Goal: Information Seeking & Learning: Learn about a topic

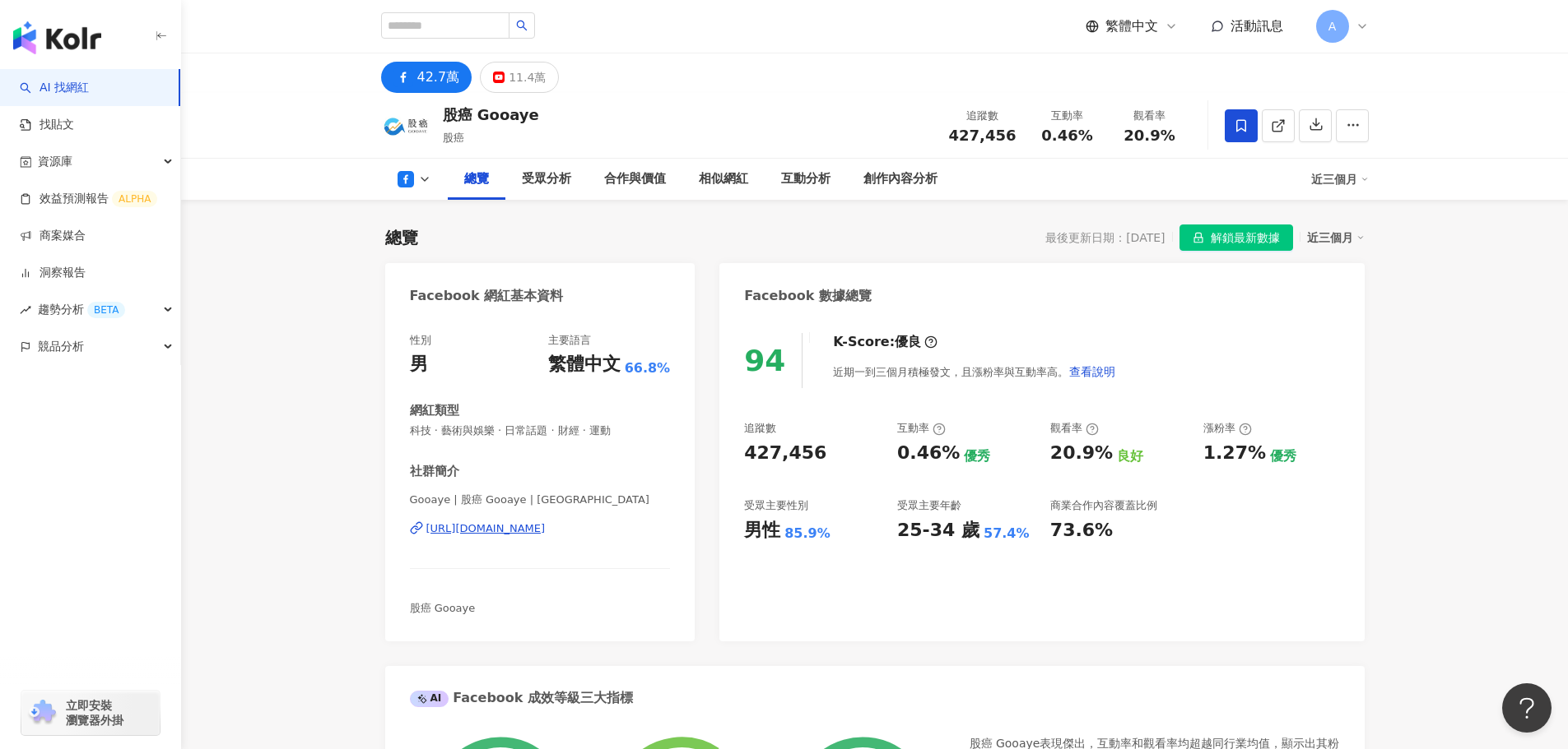
drag, startPoint x: 1541, startPoint y: 375, endPoint x: 1460, endPoint y: 361, distance: 82.2
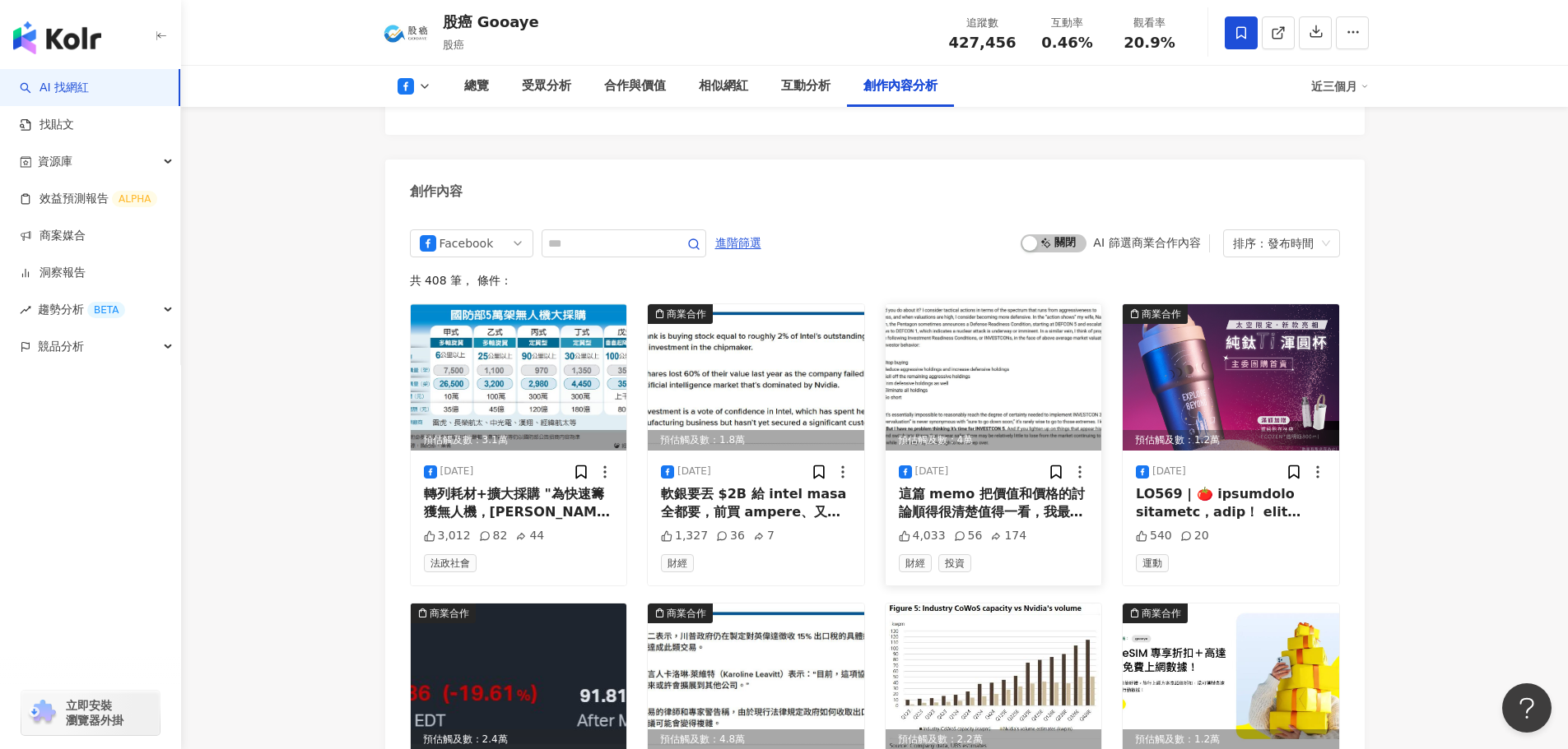
scroll to position [3783, 0]
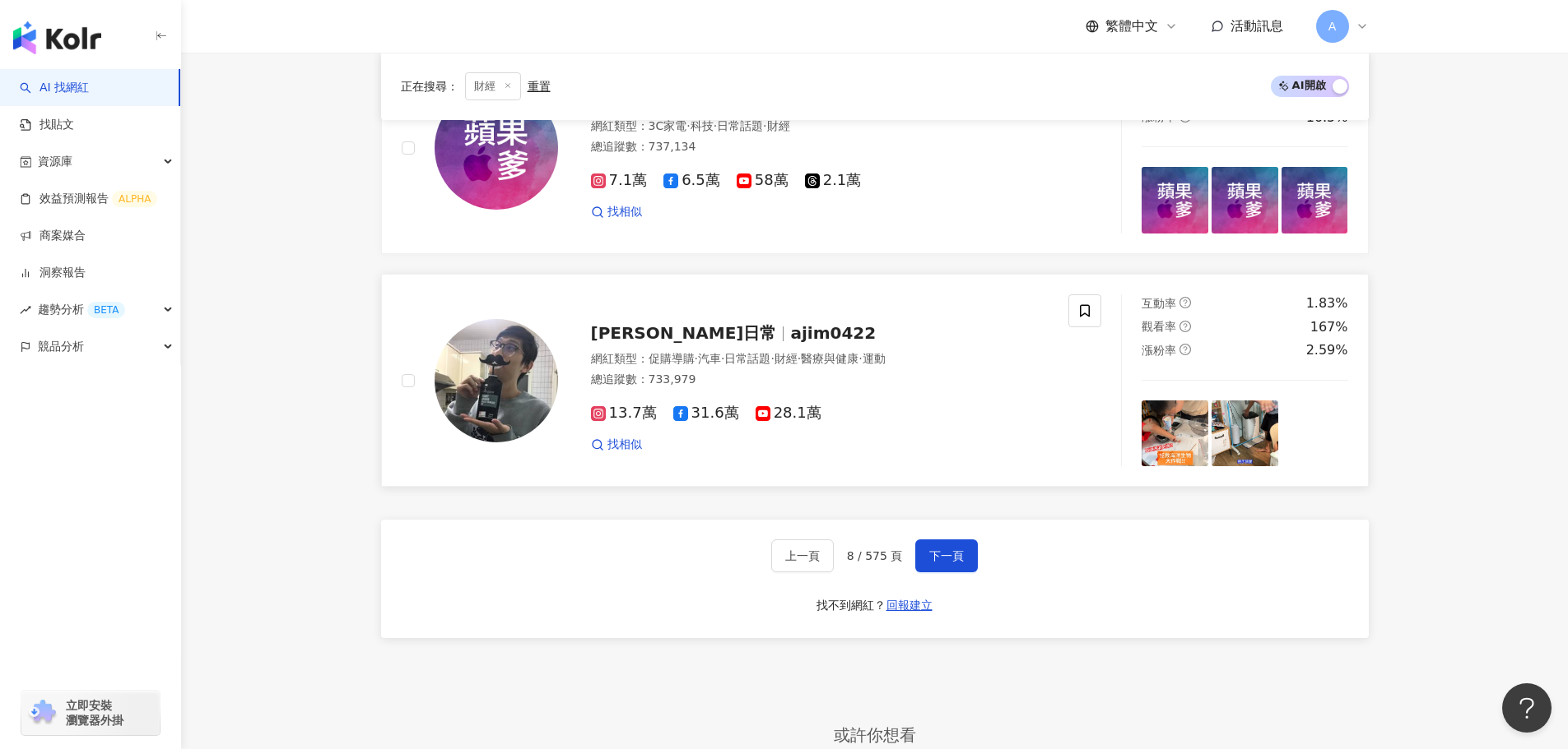
scroll to position [3043, 0]
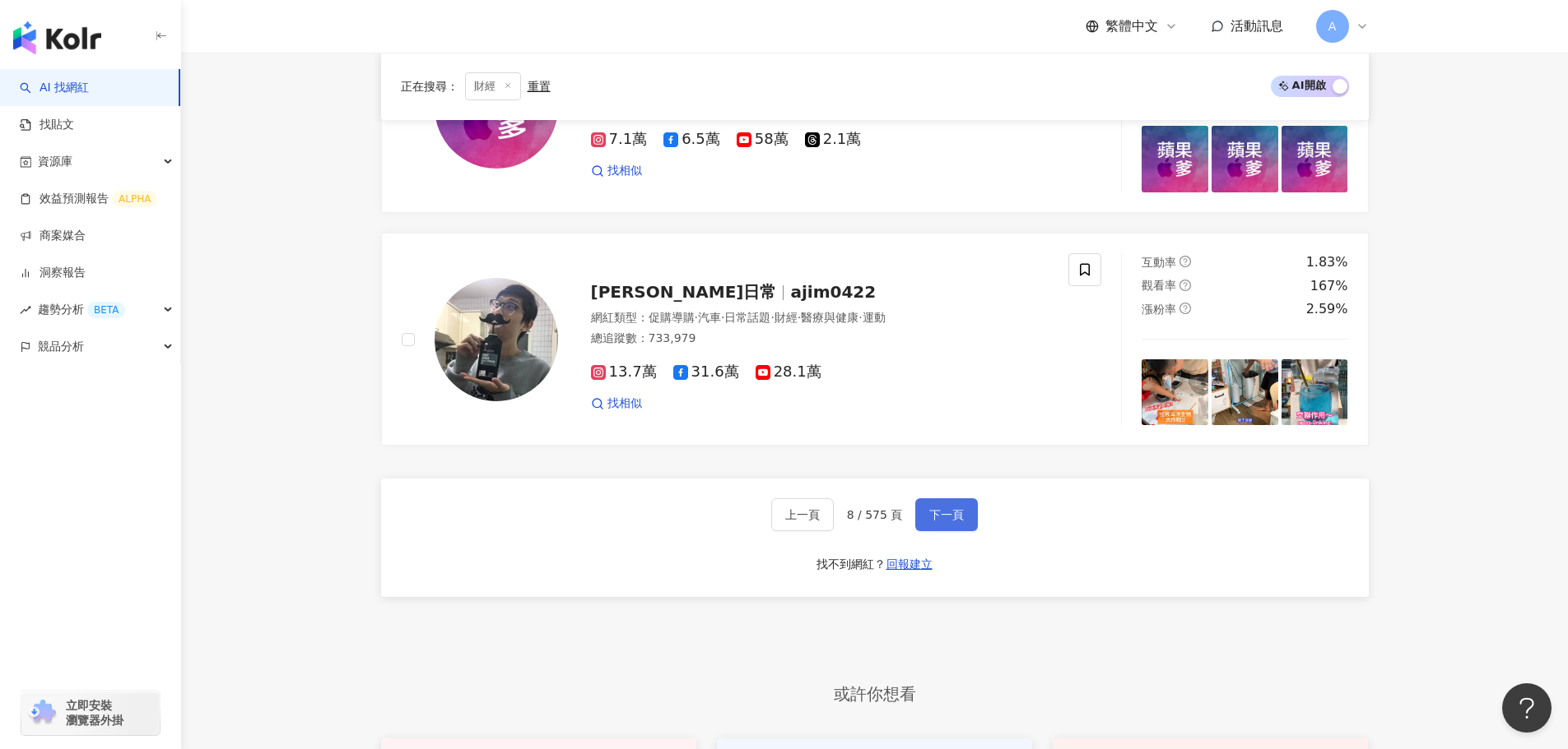
click at [946, 532] on button "下一頁" at bounding box center [947, 515] width 63 height 33
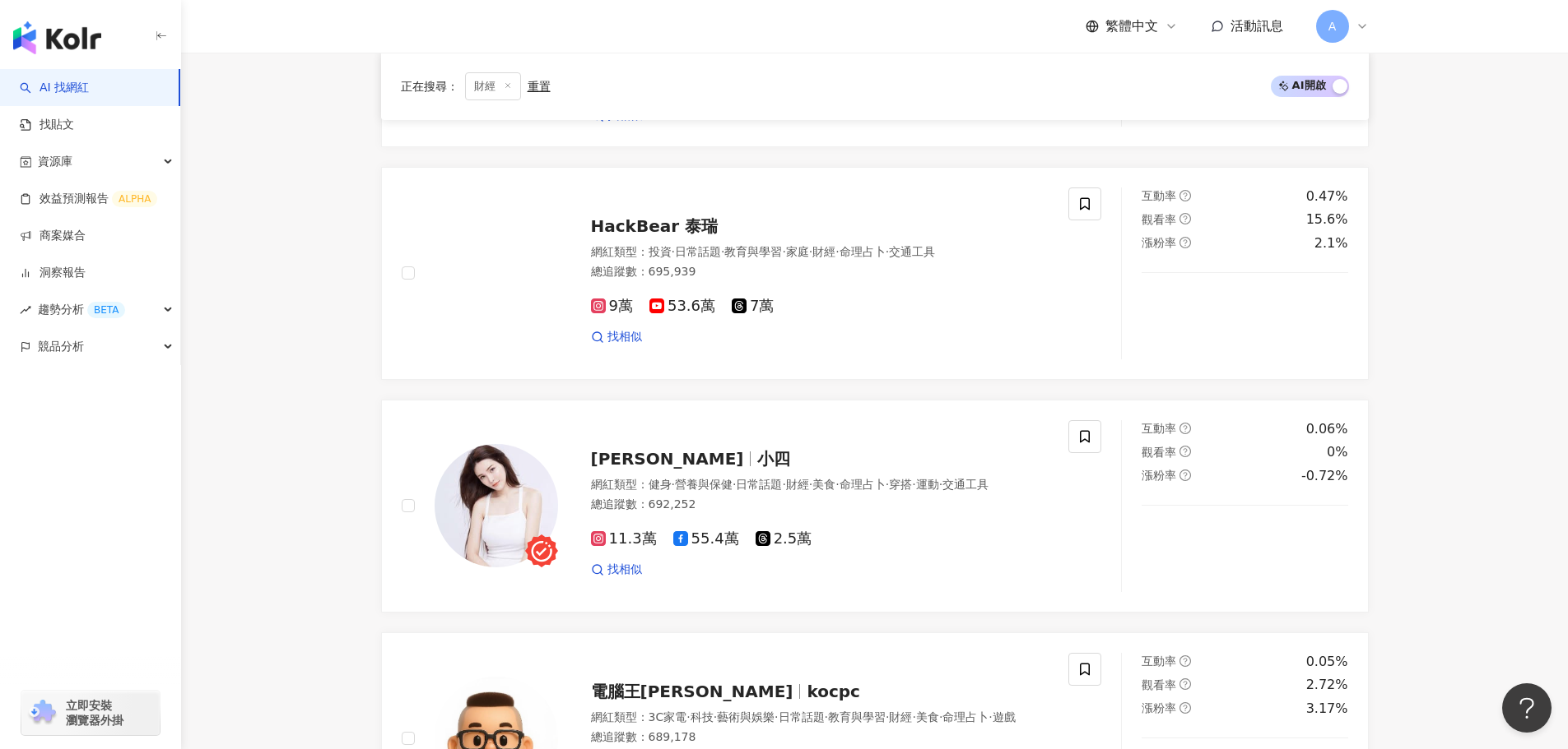
scroll to position [2995, 0]
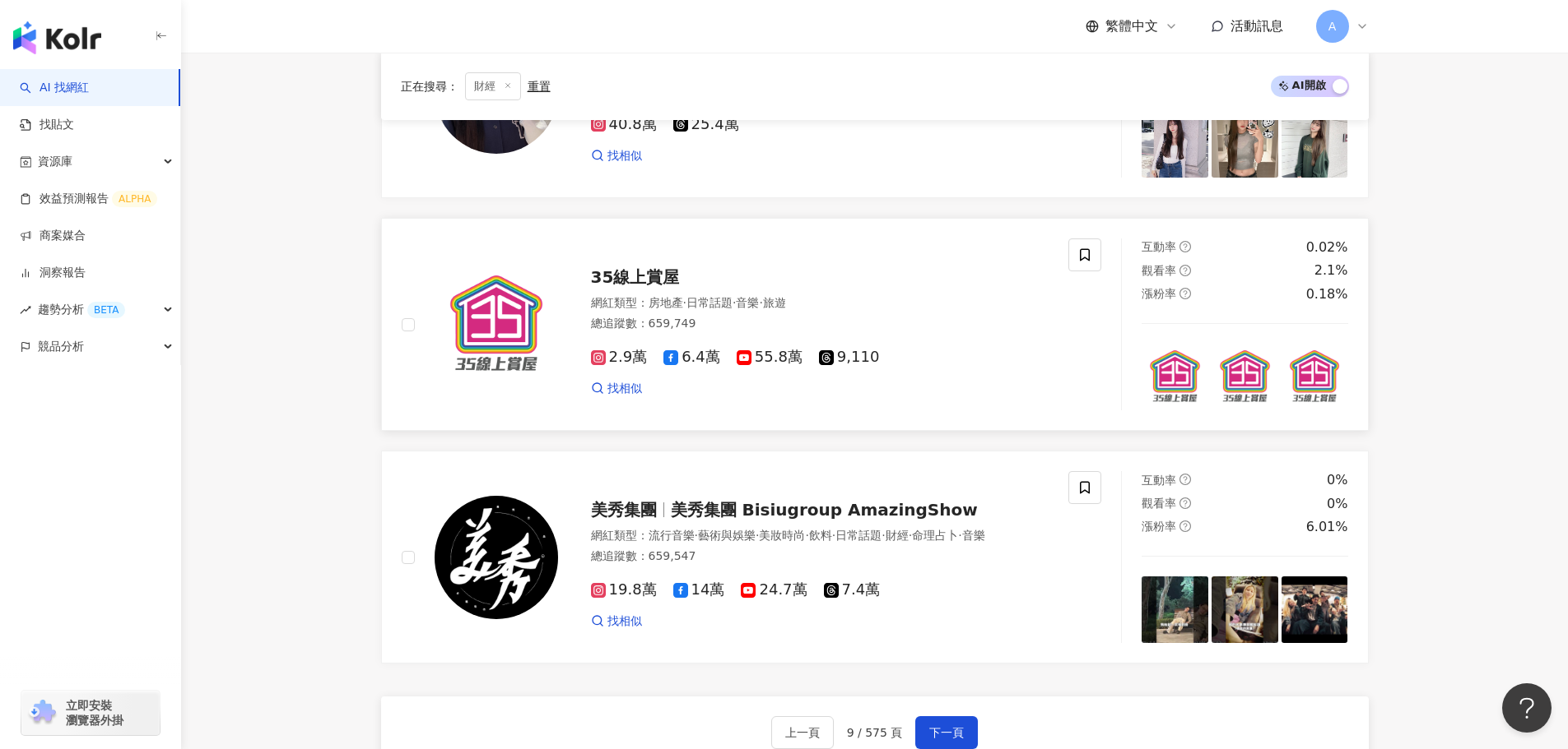
scroll to position [2879, 0]
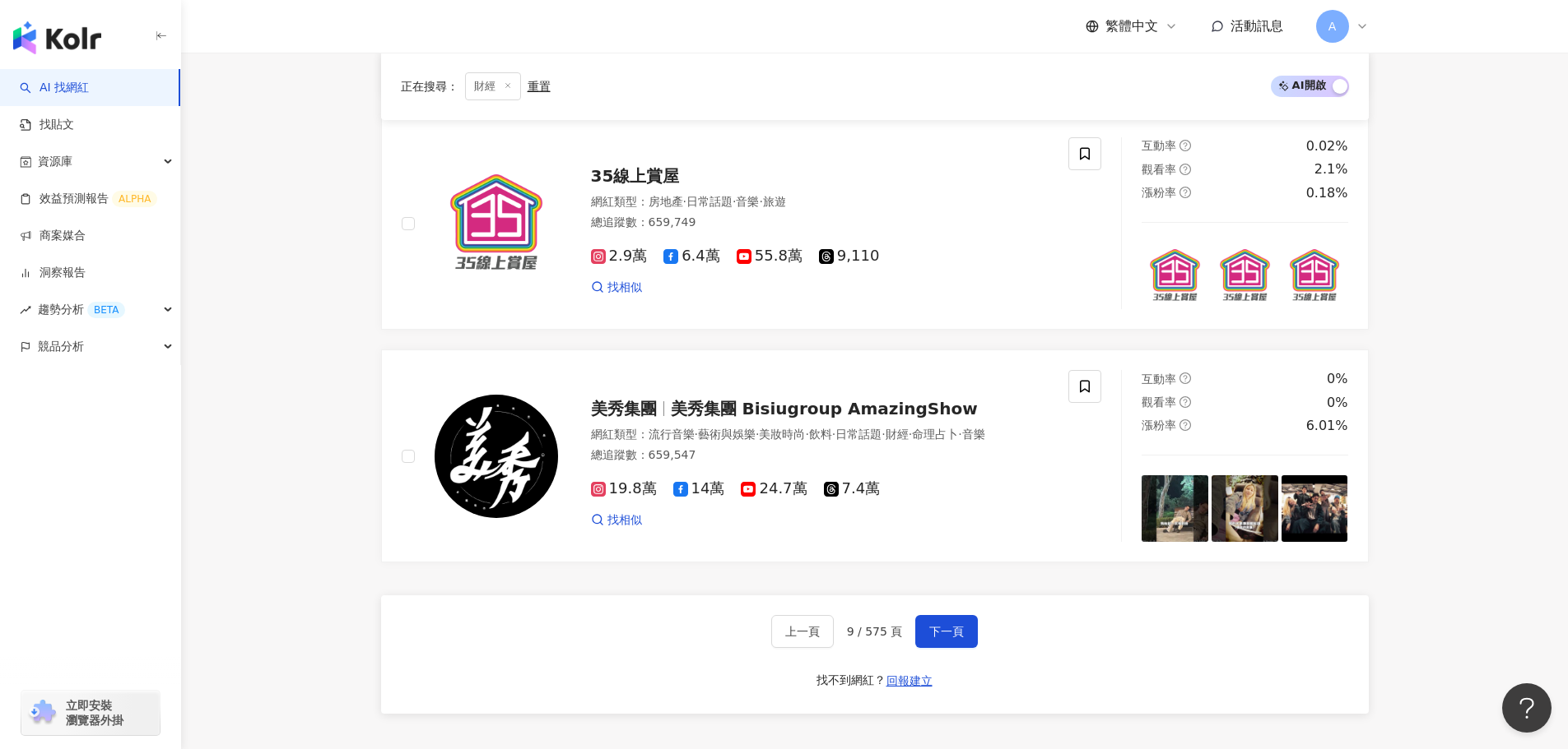
click at [944, 663] on div "上一頁 9 / 575 頁 下一頁 找不到網紅？ 回報建立" at bounding box center [874, 655] width 988 height 119
click at [945, 661] on div "上一頁 9 / 575 頁 下一頁 找不到網紅？ 回報建立" at bounding box center [874, 655] width 988 height 119
click at [943, 648] on button "下一頁" at bounding box center [947, 632] width 63 height 33
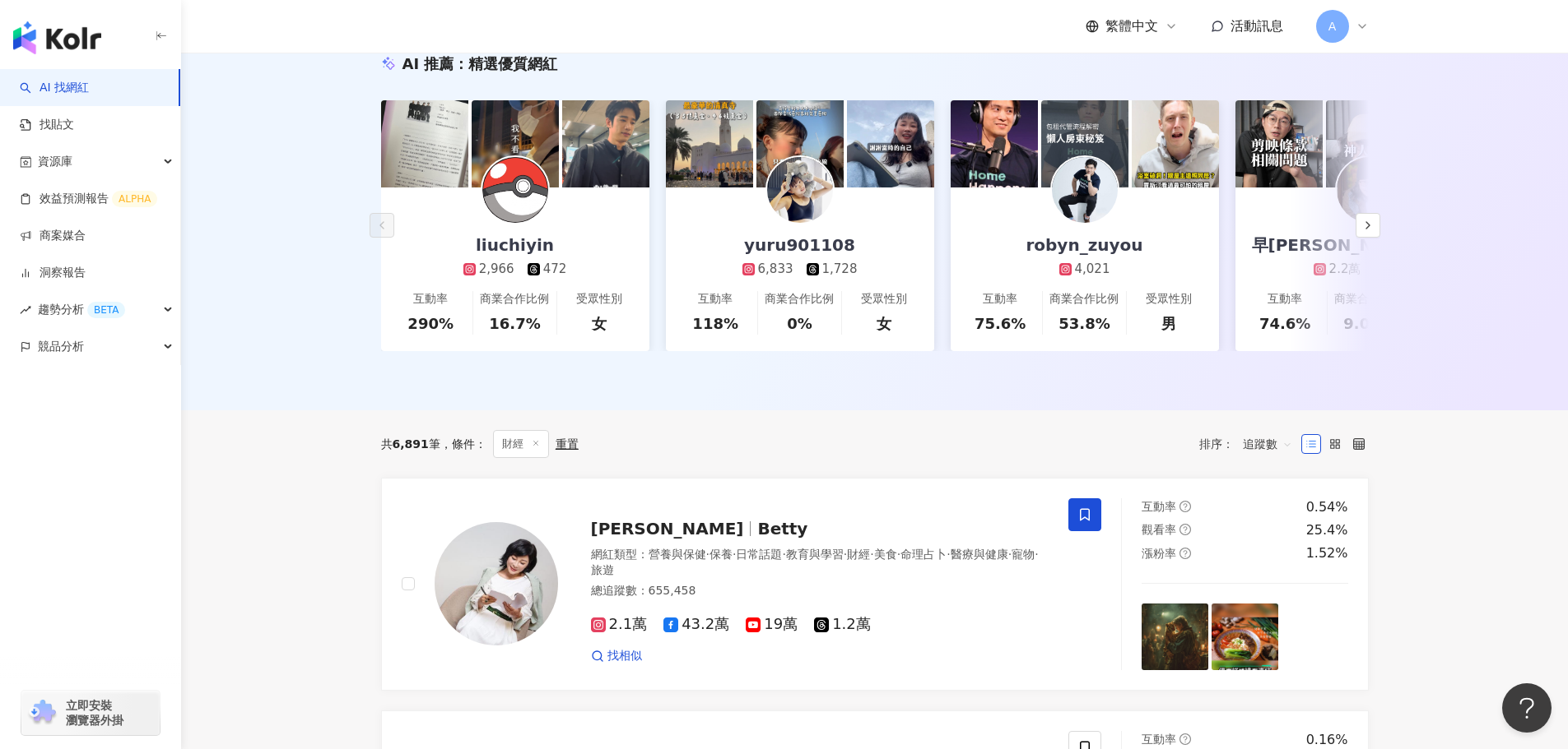
scroll to position [195, 0]
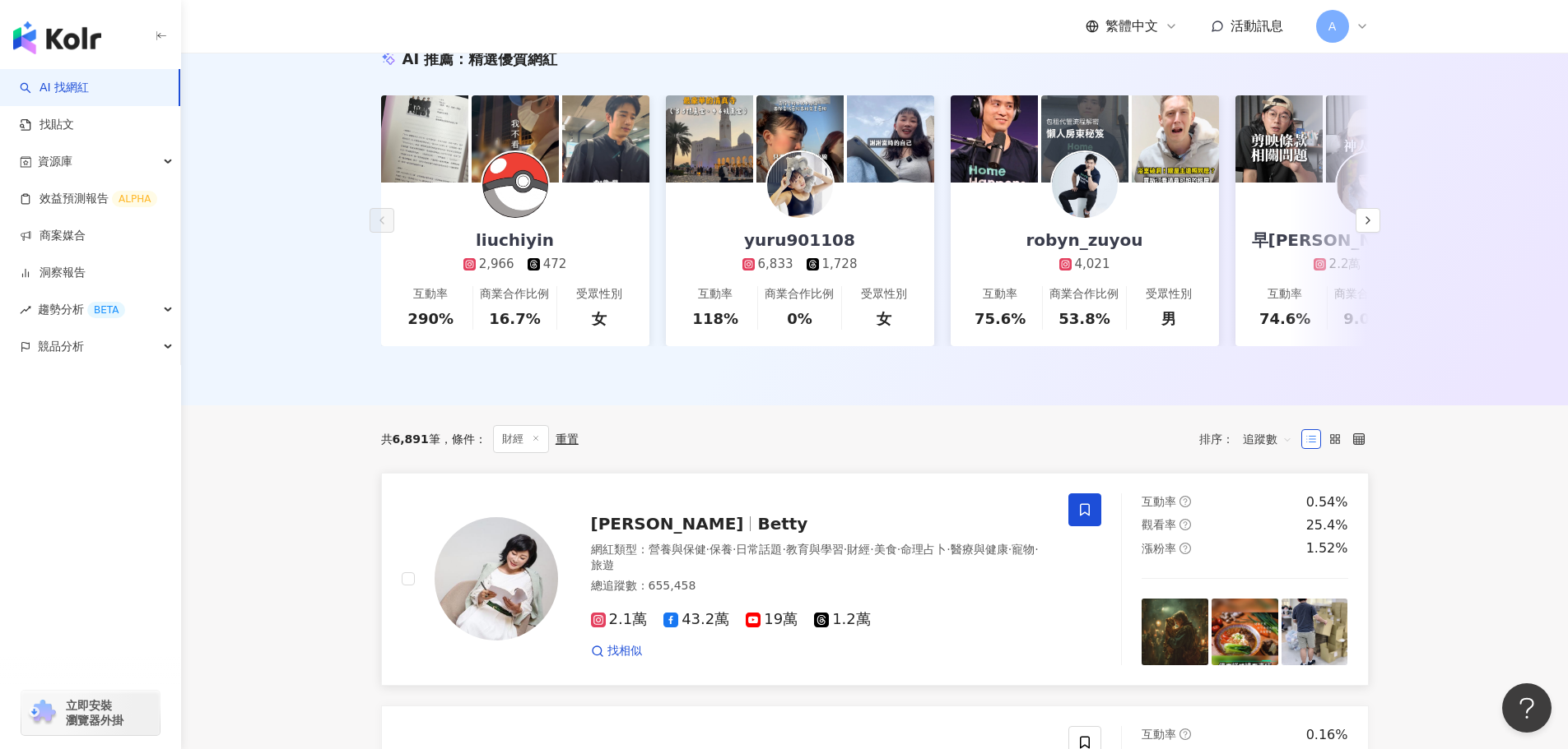
drag, startPoint x: 597, startPoint y: 635, endPoint x: 389, endPoint y: 519, distance: 238.2
click at [667, 625] on rect at bounding box center [670, 620] width 10 height 10
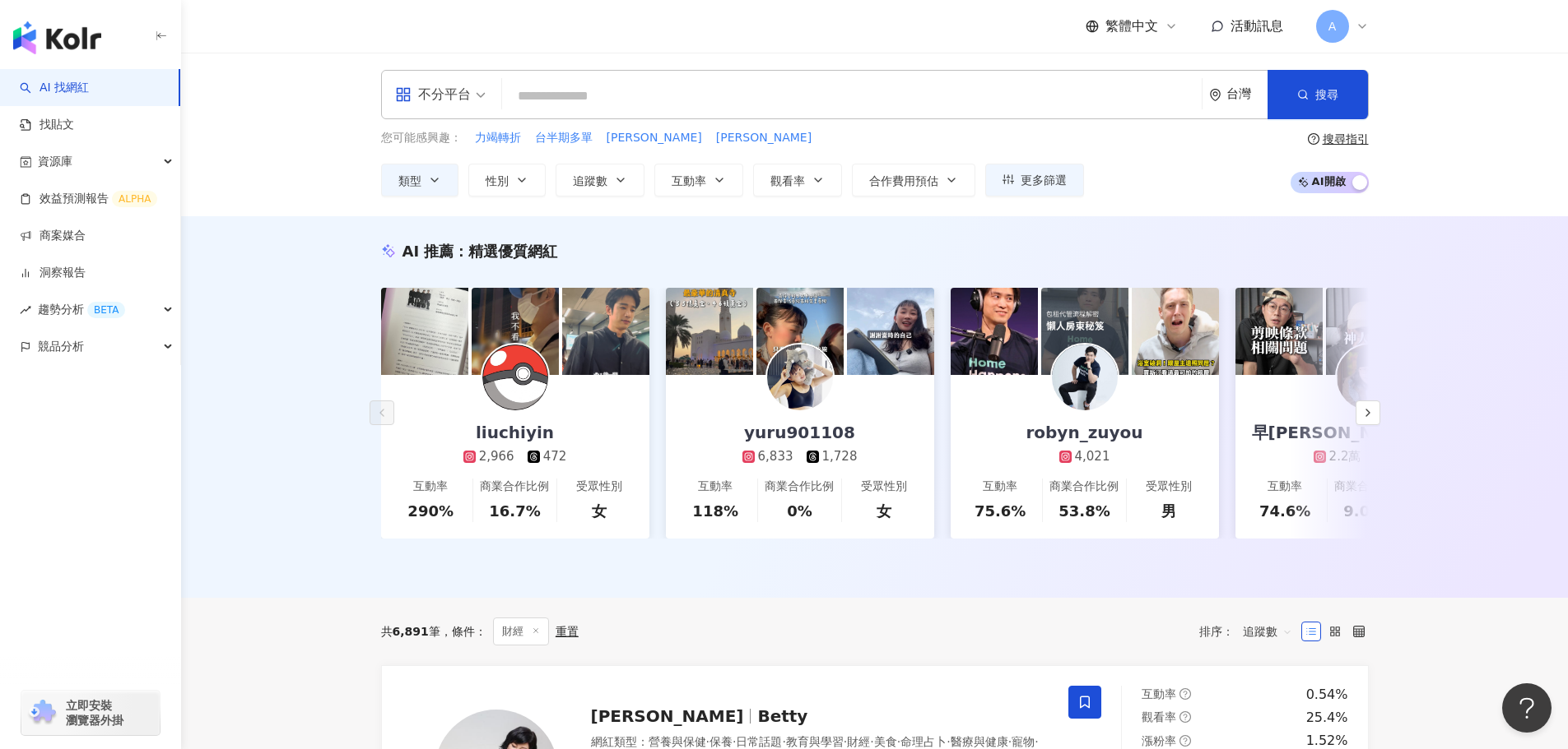
scroll to position [0, 0]
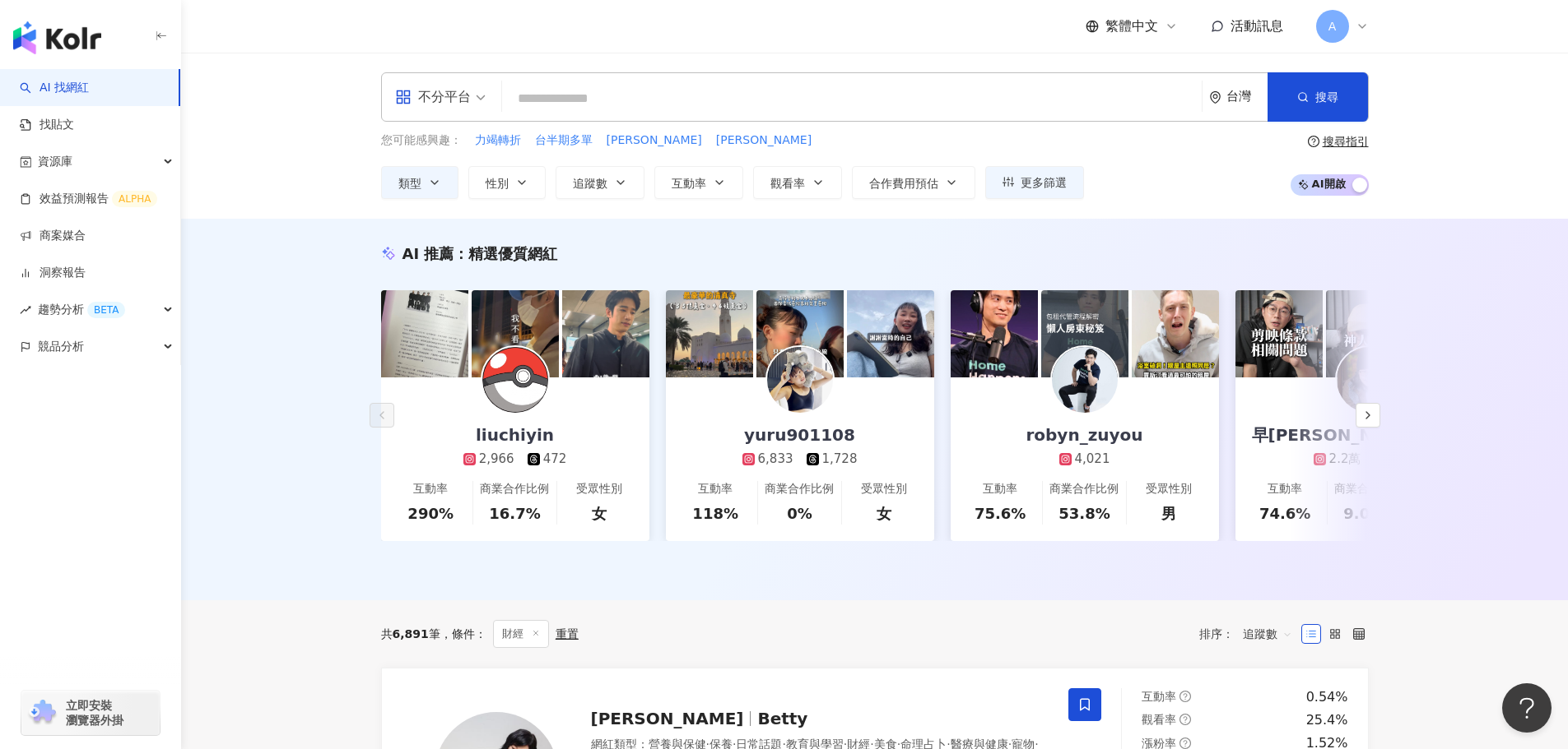
click at [585, 111] on input "search" at bounding box center [852, 99] width 687 height 31
paste input "**********"
type input "**********"
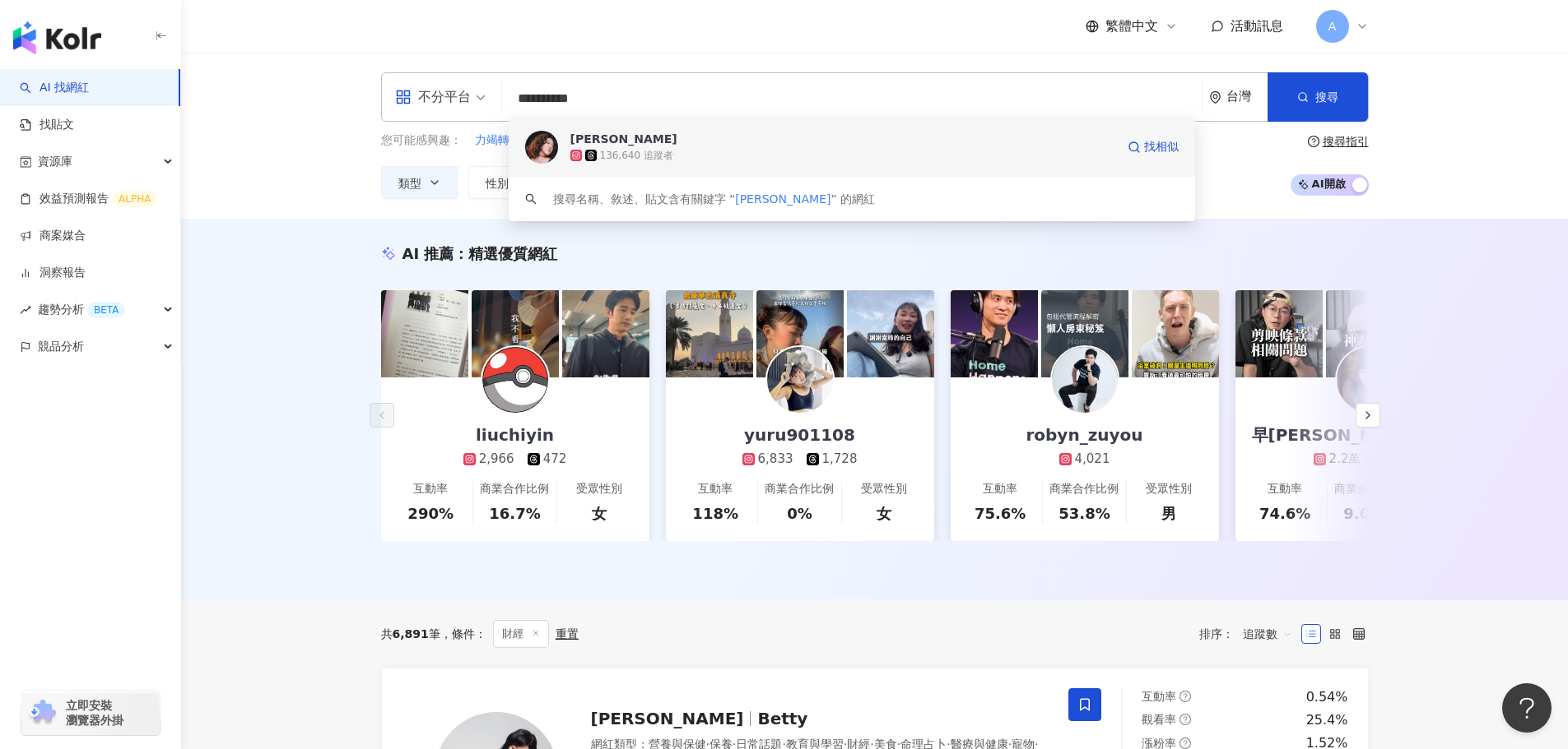
click at [611, 144] on div "李竺芯SiriLee" at bounding box center [624, 139] width 107 height 17
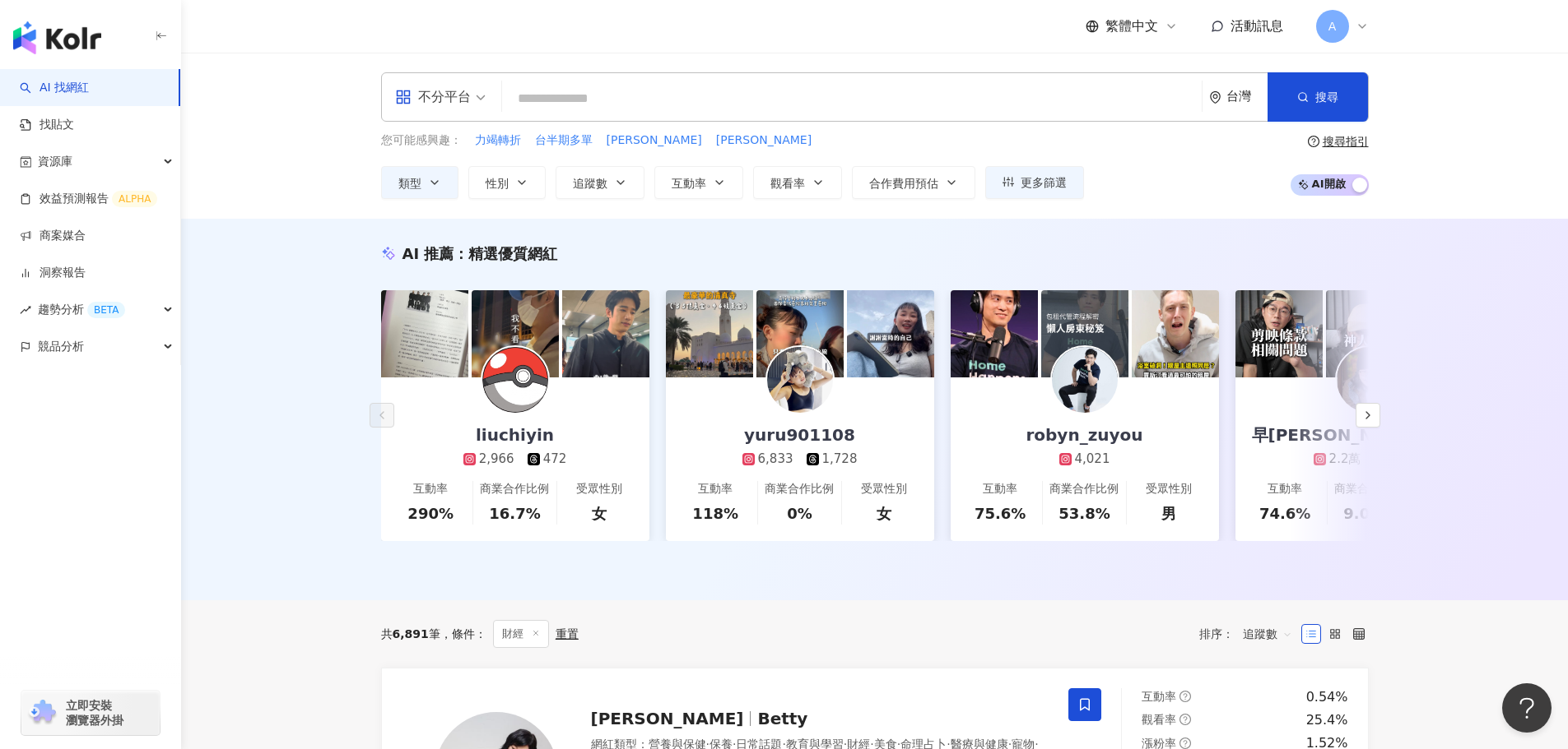
click at [269, 390] on div "AI 推薦 ： 精選優質網紅 liuchiyin 2,966 472 互動率 290% 商業合作比例 16.7% 受眾性別 女 yuru901108 6,83…" at bounding box center [874, 409] width 1387 height 381
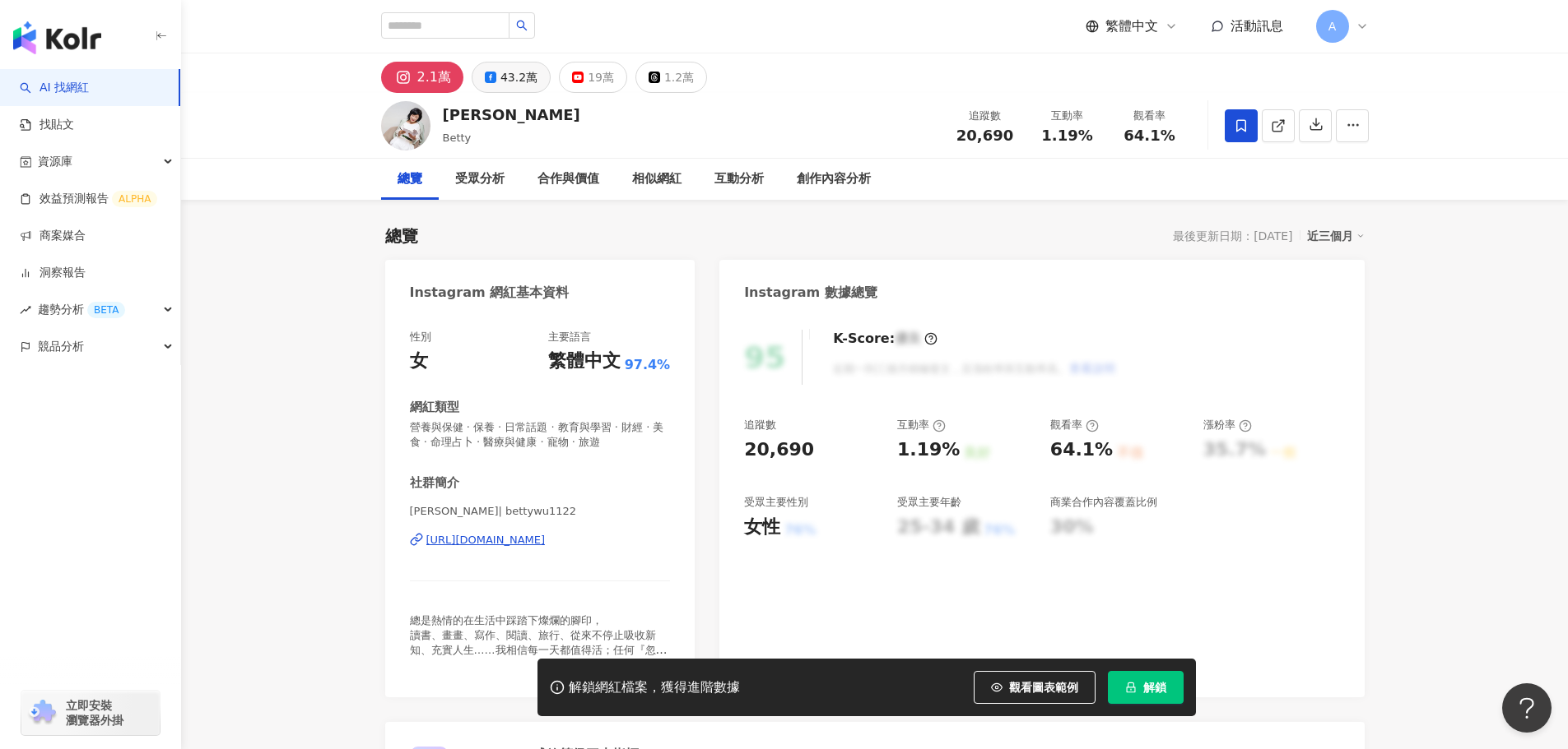
click at [501, 79] on div "43.2萬" at bounding box center [519, 77] width 37 height 23
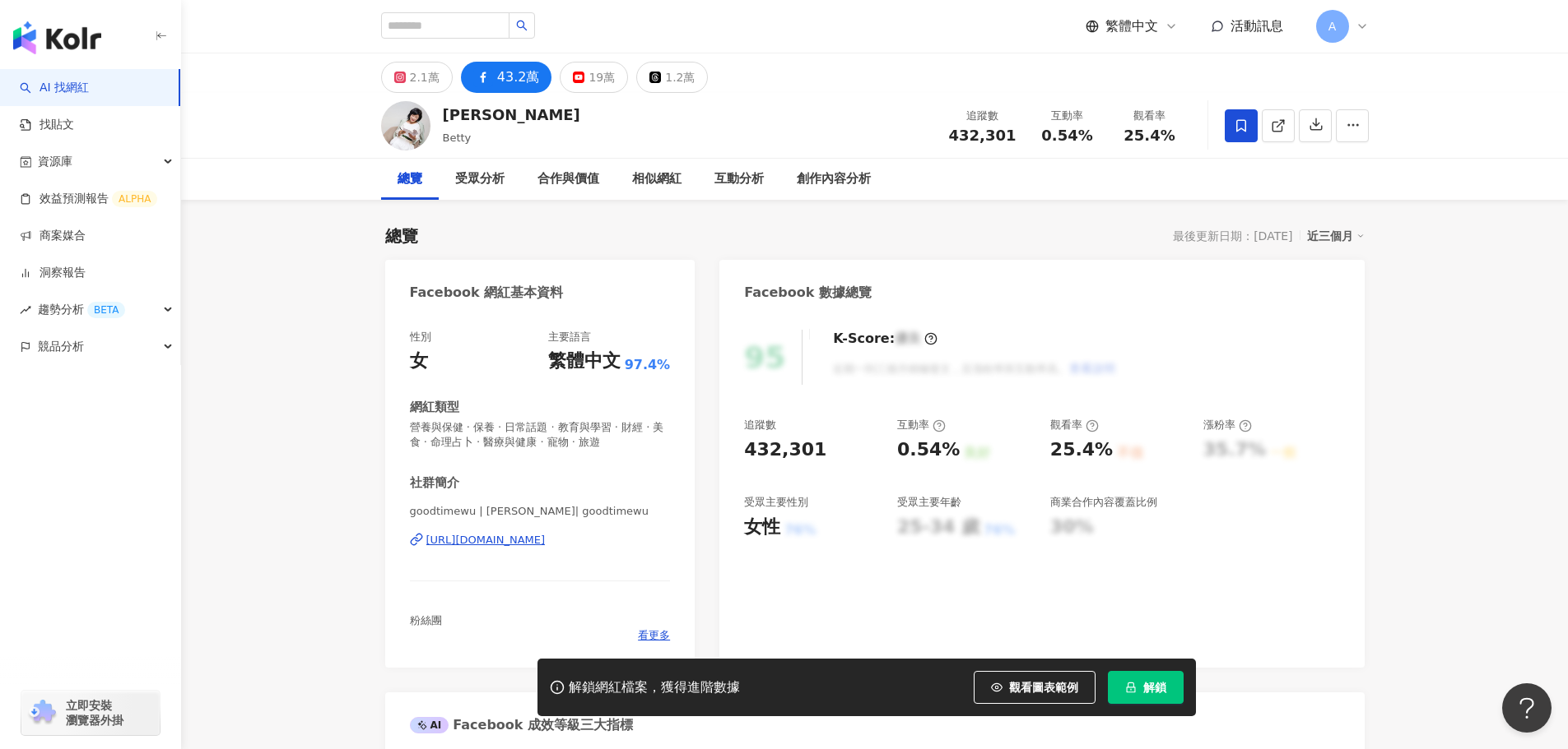
click at [947, 536] on div "25-34 歲" at bounding box center [938, 527] width 82 height 25
click at [391, 91] on button "2.1萬" at bounding box center [417, 78] width 72 height 31
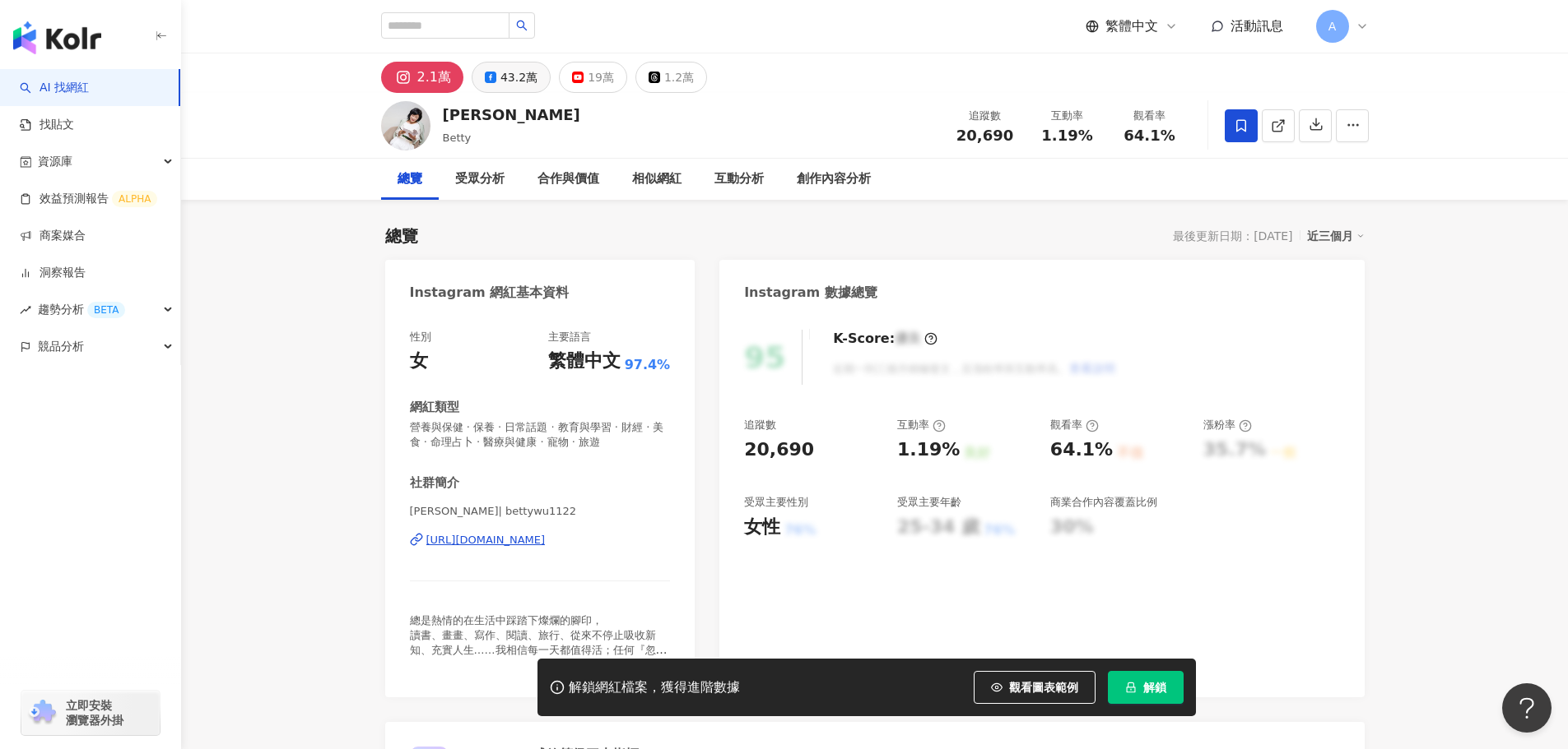
click at [512, 80] on div "43.2萬" at bounding box center [519, 77] width 37 height 23
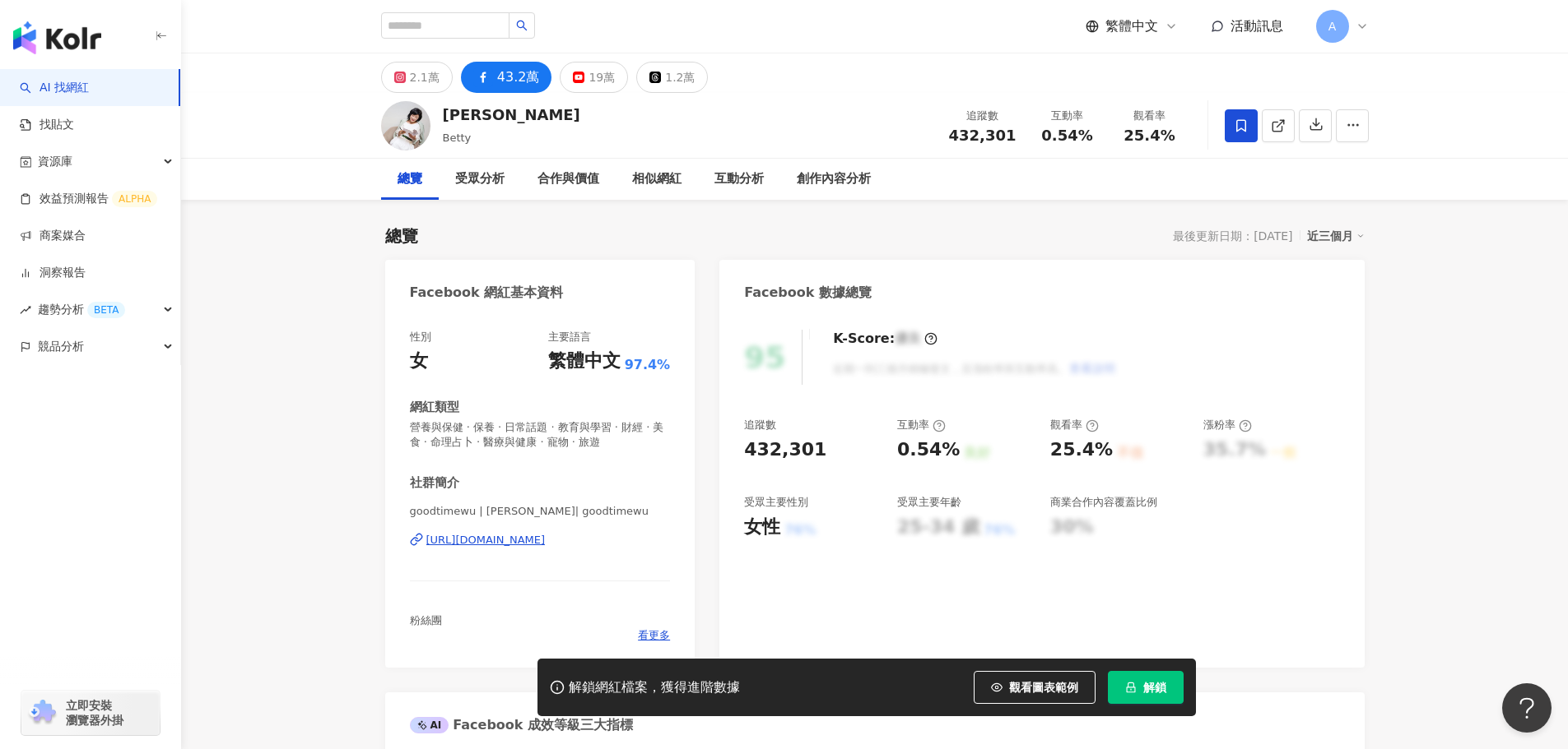
click at [524, 542] on div "[URL][DOMAIN_NAME]" at bounding box center [486, 540] width 120 height 15
click at [423, 76] on div "2.1萬" at bounding box center [425, 77] width 30 height 23
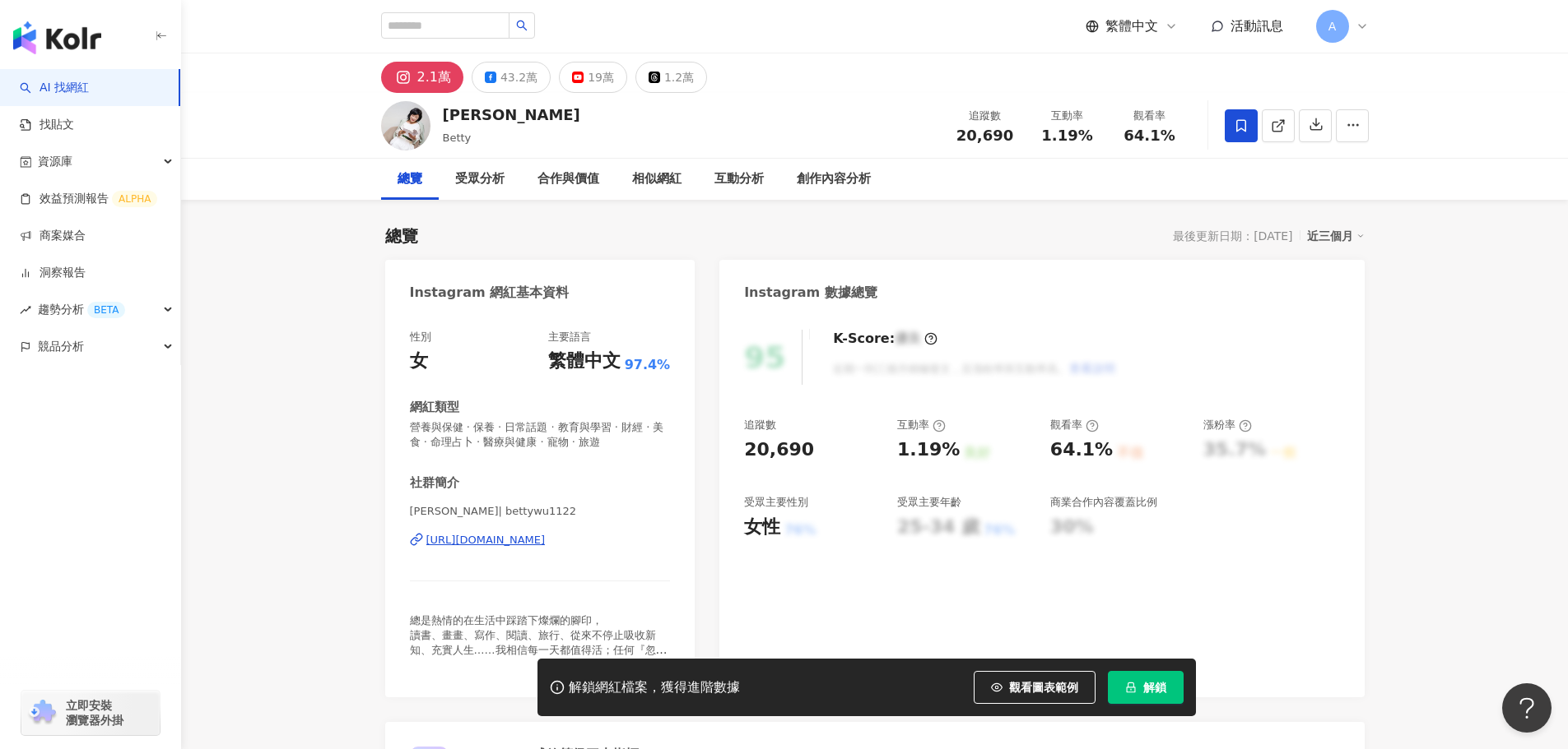
click at [445, 547] on div "[URL][DOMAIN_NAME]" at bounding box center [486, 540] width 120 height 15
click at [536, 77] on button "43.2萬" at bounding box center [511, 78] width 79 height 31
click at [532, 77] on div "43.2萬" at bounding box center [519, 77] width 37 height 23
